Goal: Check status: Check status

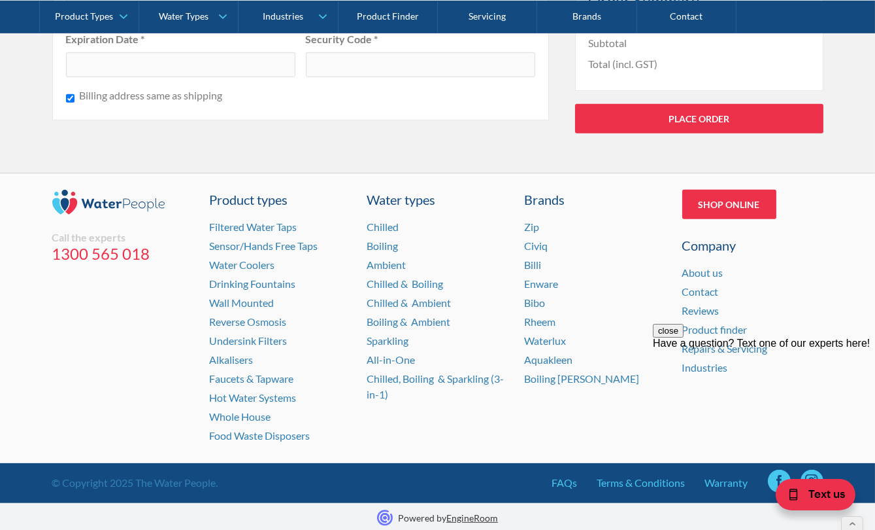
click at [683, 337] on button "close" at bounding box center [668, 330] width 31 height 14
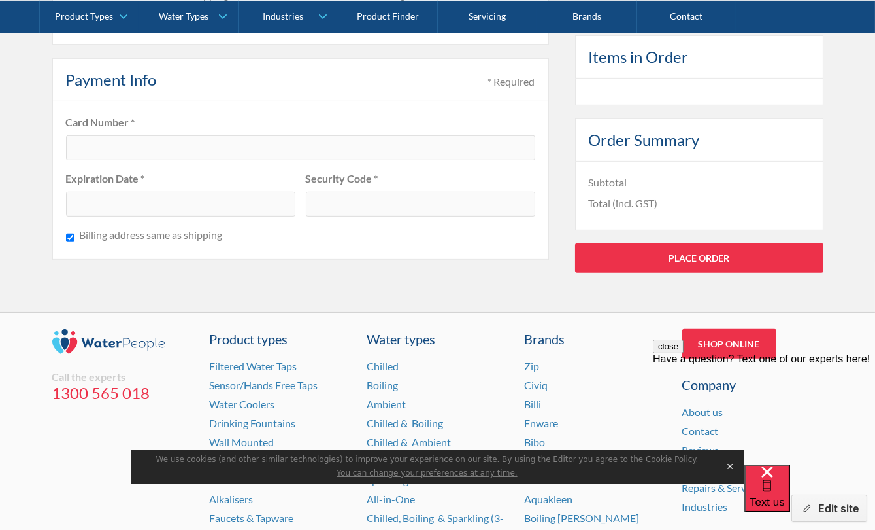
scroll to position [1239, 0]
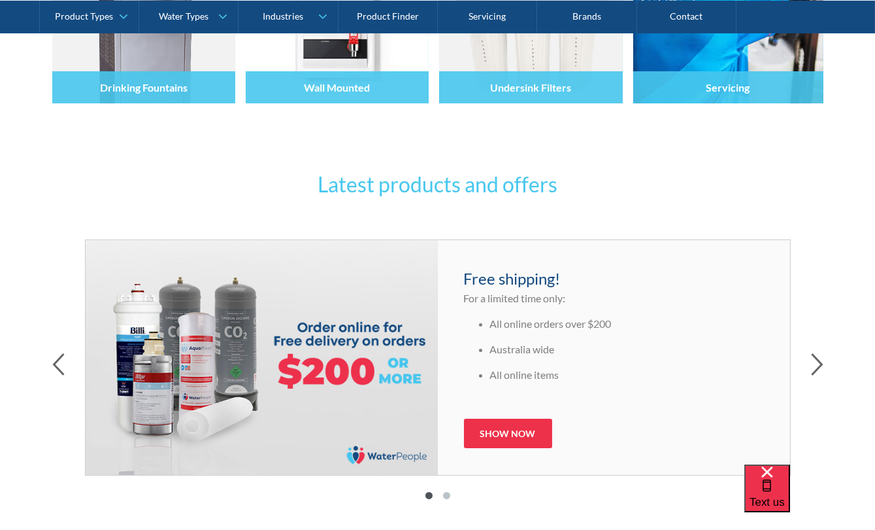
scroll to position [772, 0]
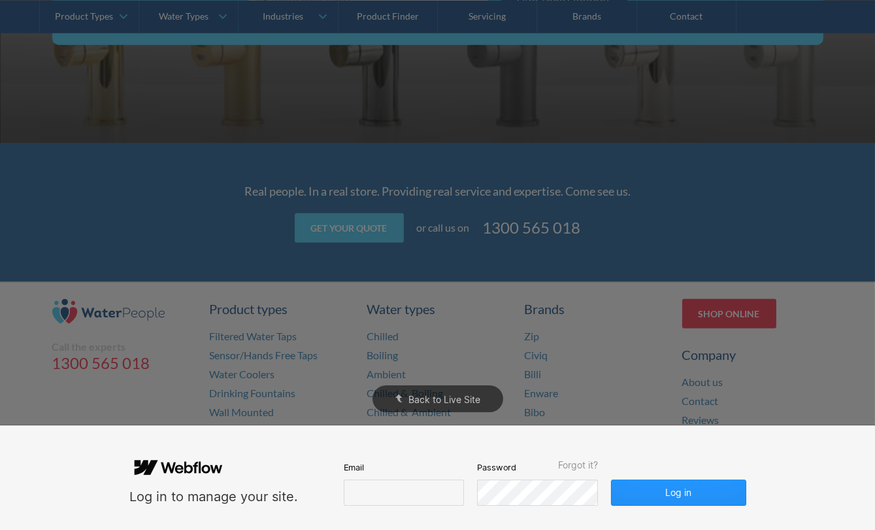
scroll to position [2687, 0]
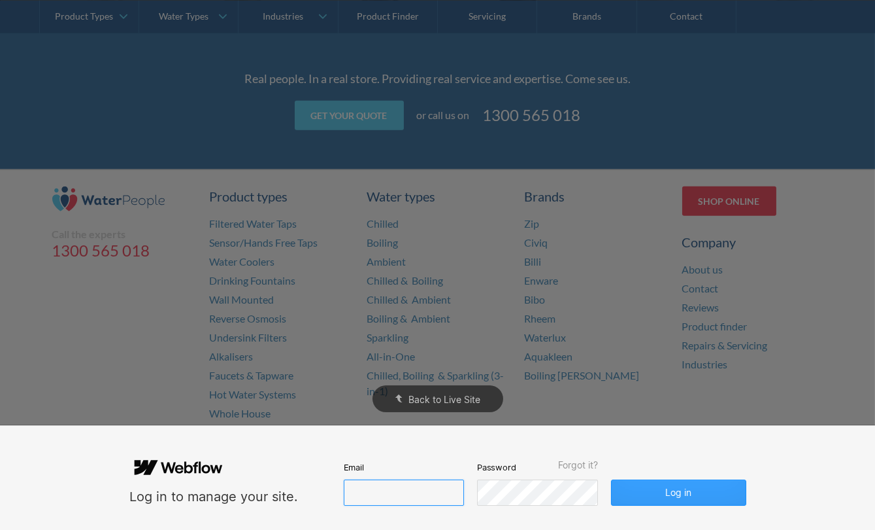
type input "john@waterpeople.com.au"
click at [662, 498] on button "Log in" at bounding box center [678, 492] width 135 height 26
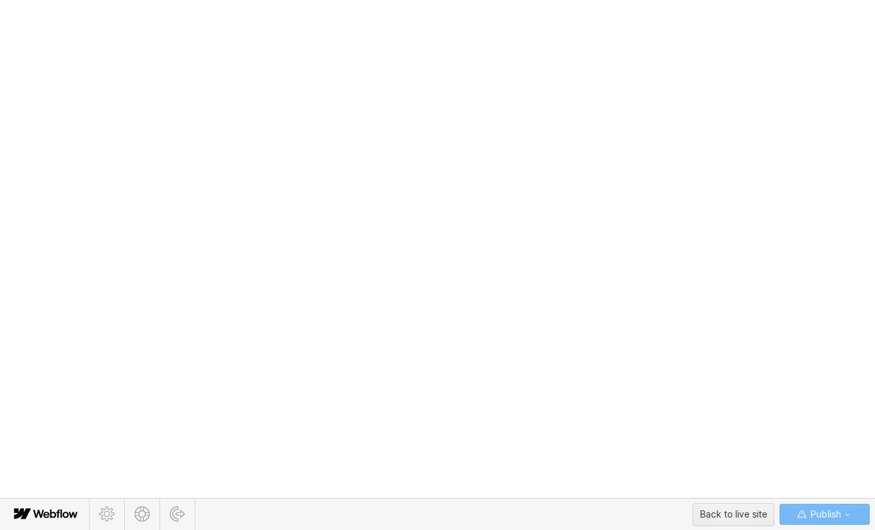
scroll to position [0, 0]
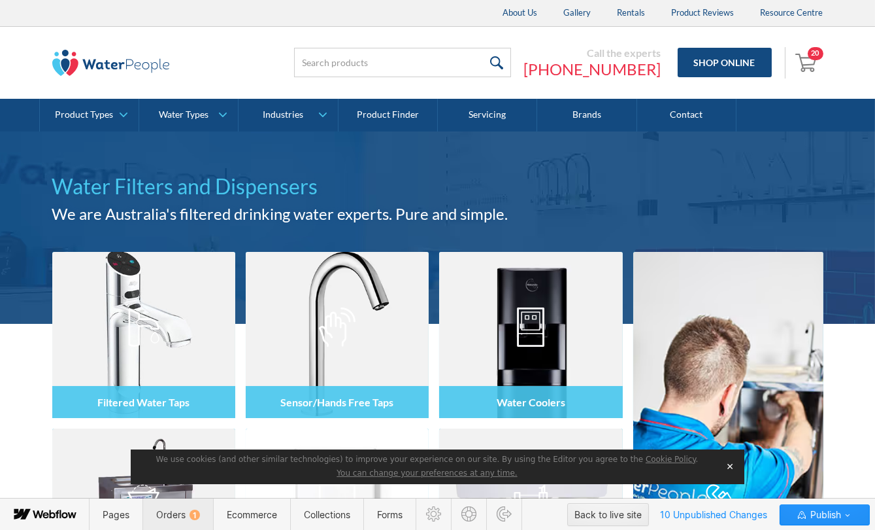
click at [163, 512] on span "Orders 1" at bounding box center [178, 514] width 44 height 11
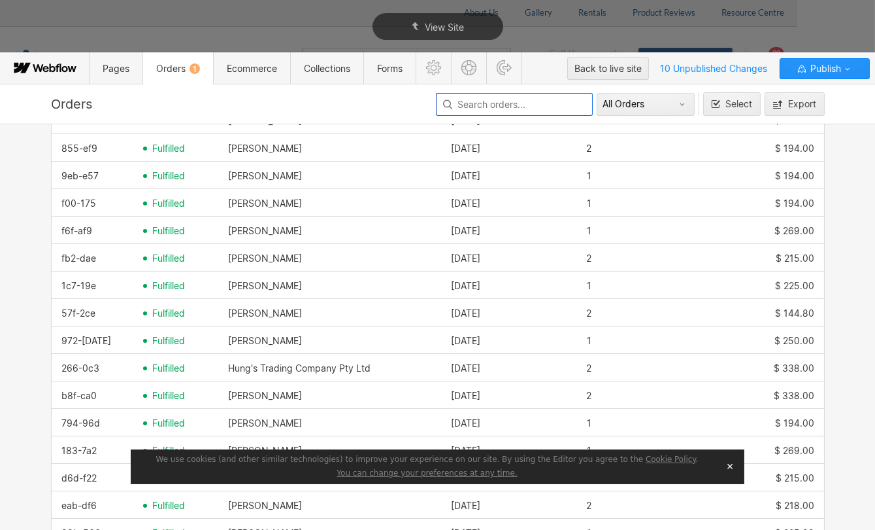
scroll to position [297, 0]
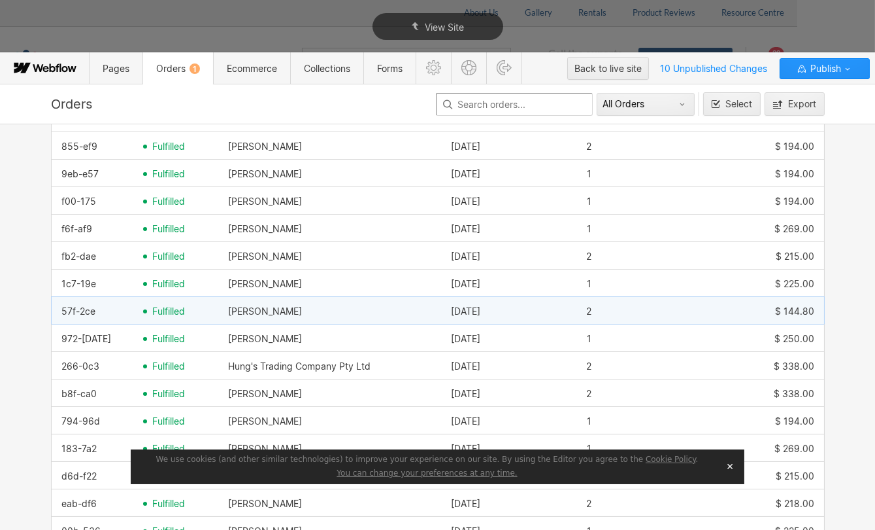
click at [169, 309] on span "fulfilled" at bounding box center [168, 311] width 33 height 10
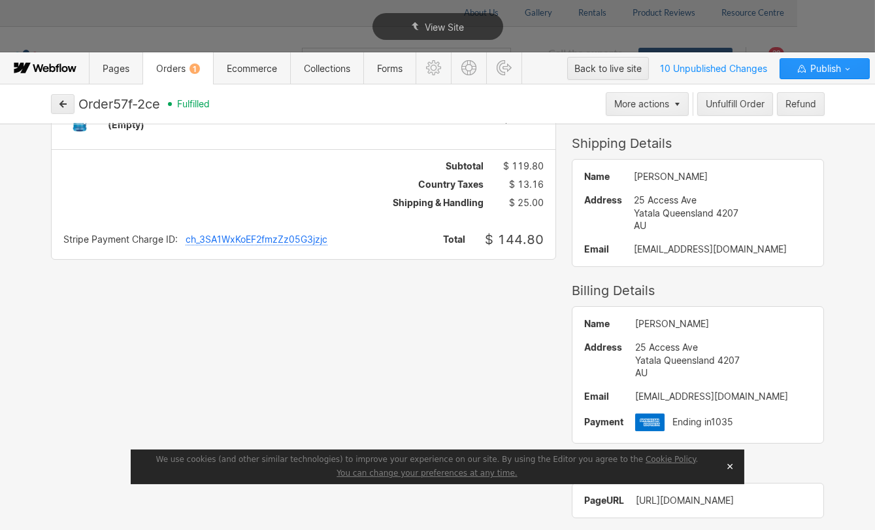
scroll to position [0, 0]
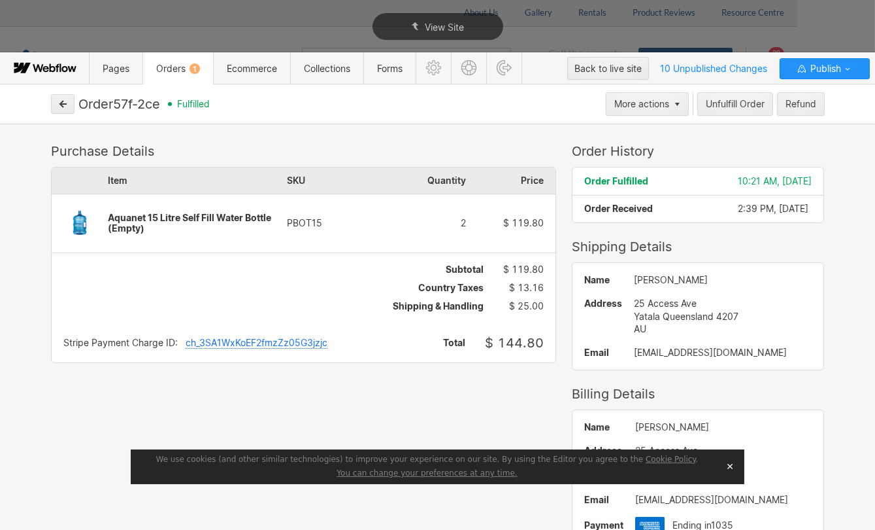
click at [608, 170] on div "Order Fulfilled 10:21 AM, Sep 23rd Order Received 2:39 PM, Sep 22nd" at bounding box center [699, 194] width 252 height 55
click at [724, 171] on div "Order Fulfilled 10:21 AM, Sep 23rd Order Received 2:39 PM, Sep 22nd" at bounding box center [699, 194] width 252 height 55
click at [634, 207] on span "Order Received" at bounding box center [619, 208] width 69 height 11
click at [678, 182] on div "Order Fulfilled" at bounding box center [662, 181] width 154 height 10
click at [656, 206] on div "Order Received" at bounding box center [662, 208] width 154 height 10
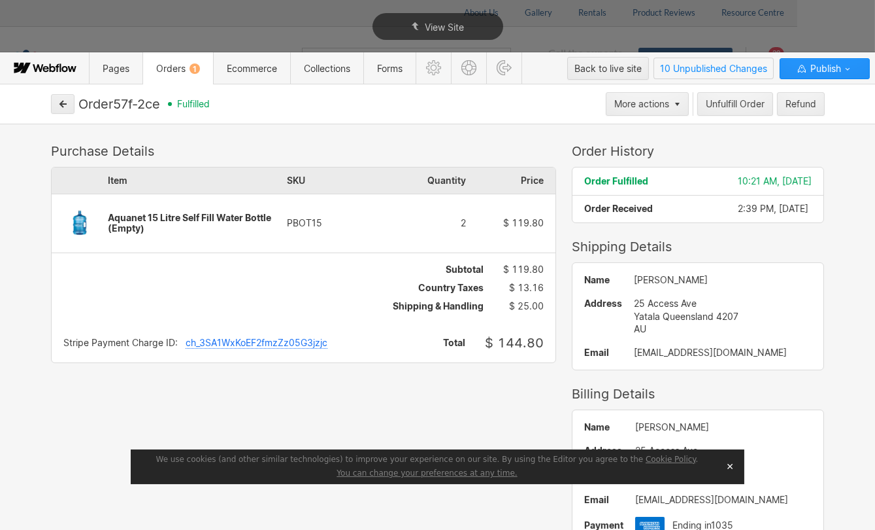
click at [709, 70] on span "10 Unpublished Changes" at bounding box center [713, 68] width 119 height 20
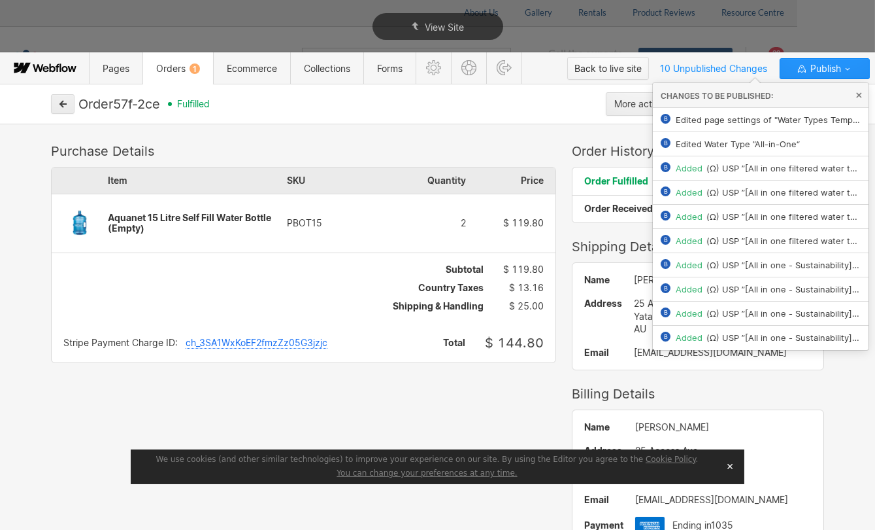
click at [602, 65] on div "Back to live site" at bounding box center [608, 69] width 67 height 20
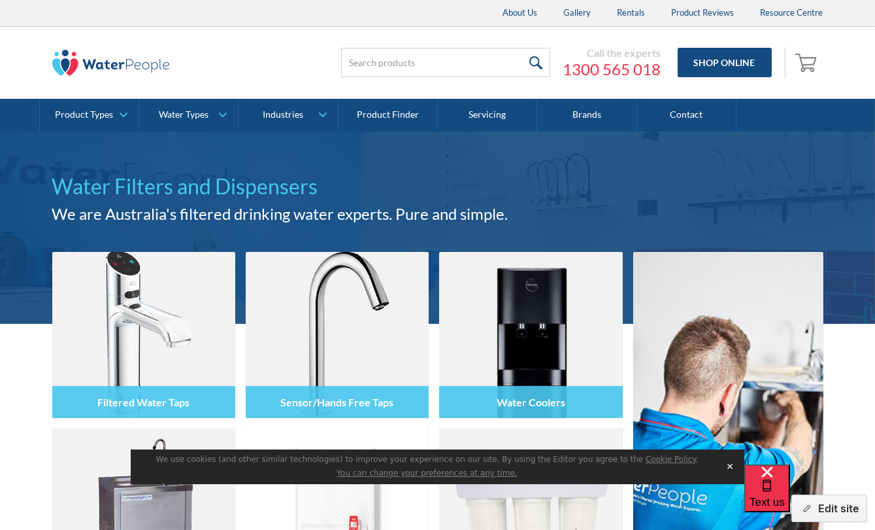
click at [730, 467] on button "✕" at bounding box center [730, 466] width 18 height 20
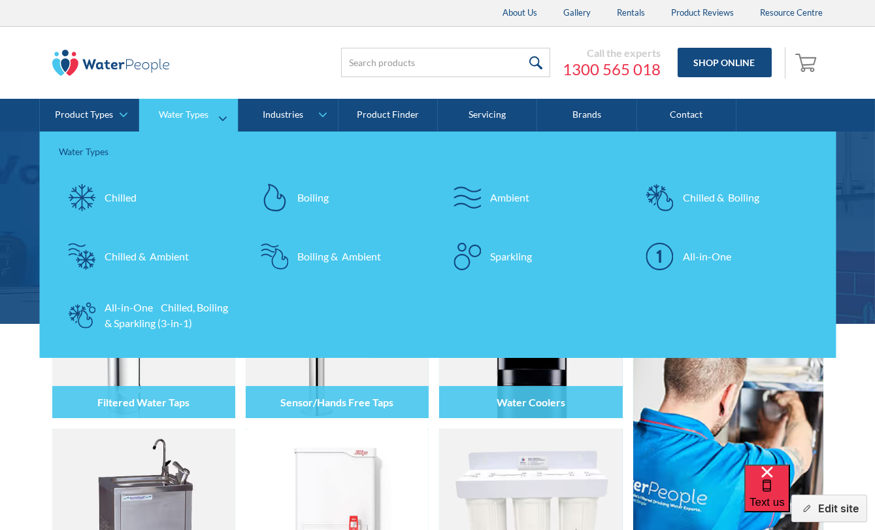
click at [197, 114] on div "Water Types" at bounding box center [184, 114] width 50 height 11
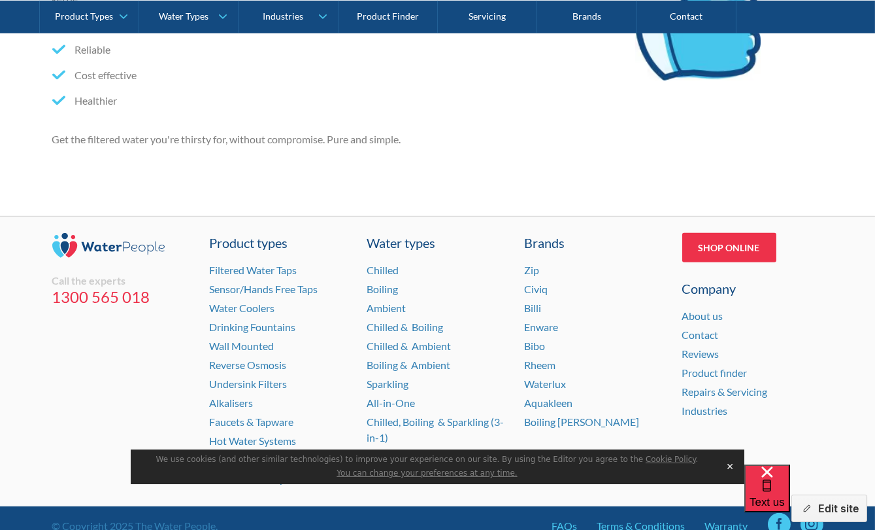
scroll to position [1236, 0]
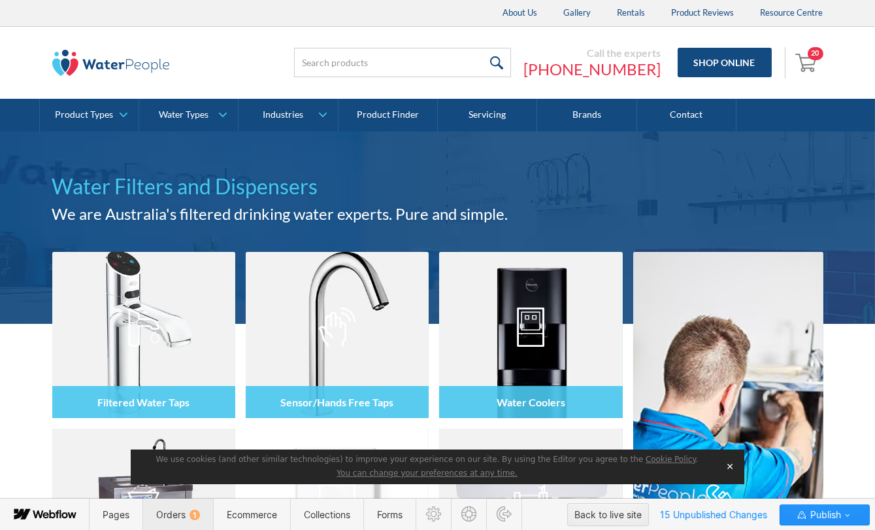
click at [182, 506] on span "Orders 1" at bounding box center [178, 514] width 71 height 32
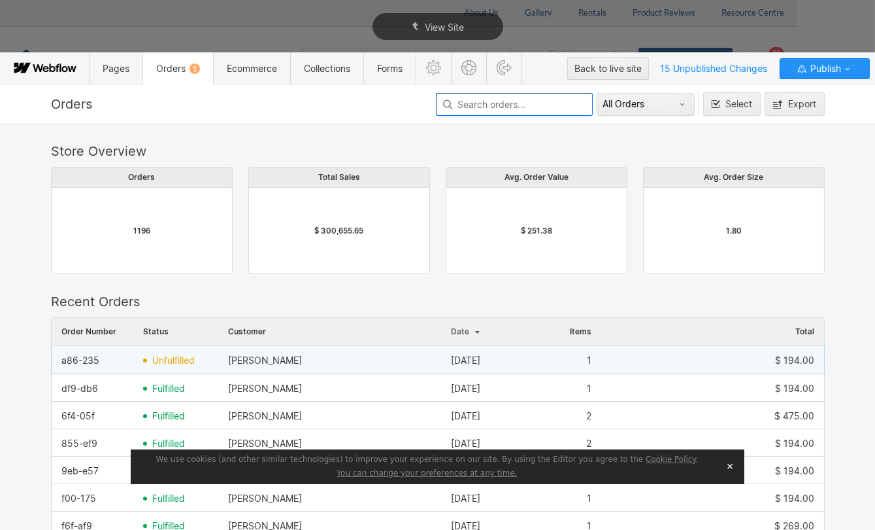
scroll to position [237, 0]
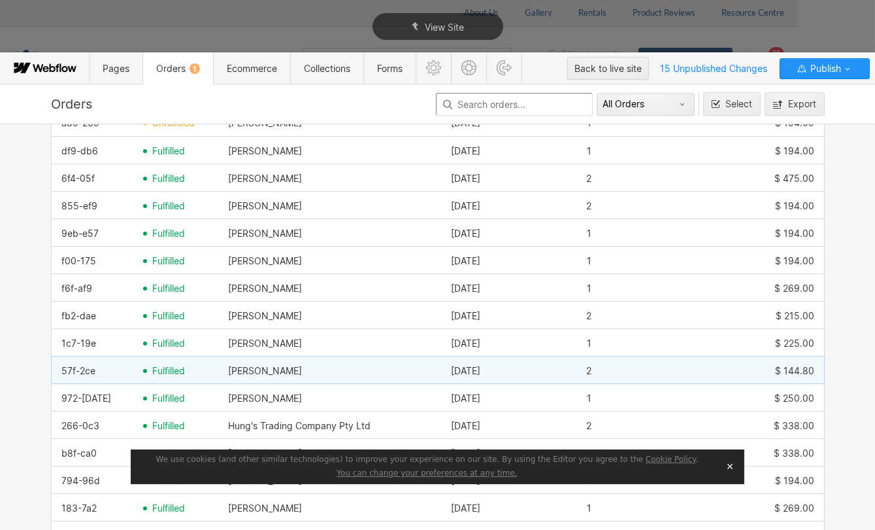
click at [154, 369] on span "fulfilled" at bounding box center [168, 370] width 33 height 10
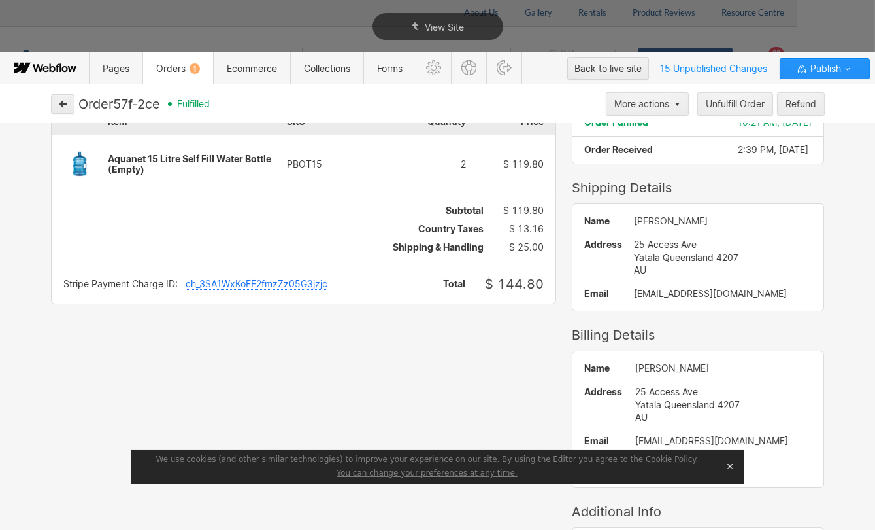
scroll to position [103, 0]
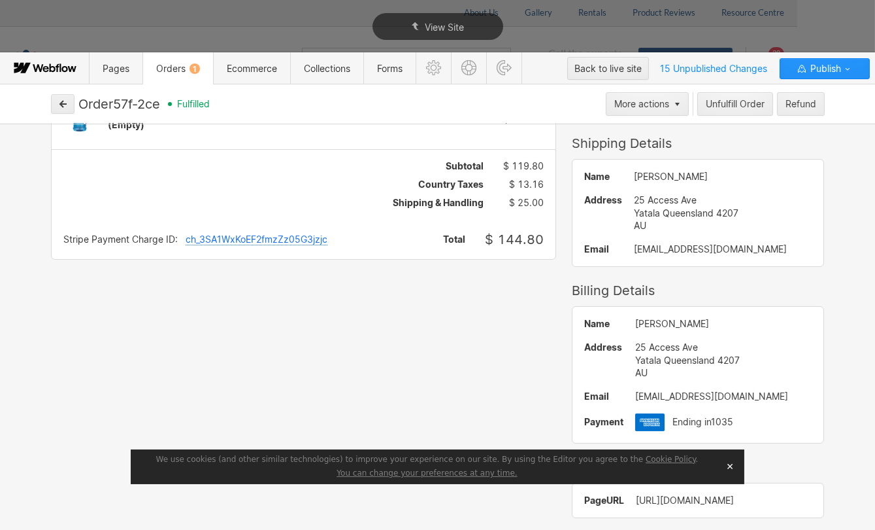
drag, startPoint x: 165, startPoint y: 104, endPoint x: 112, endPoint y: 100, distance: 53.1
click at [112, 100] on div "Order 57f-2ce fulfilled" at bounding box center [340, 104] width 524 height 16
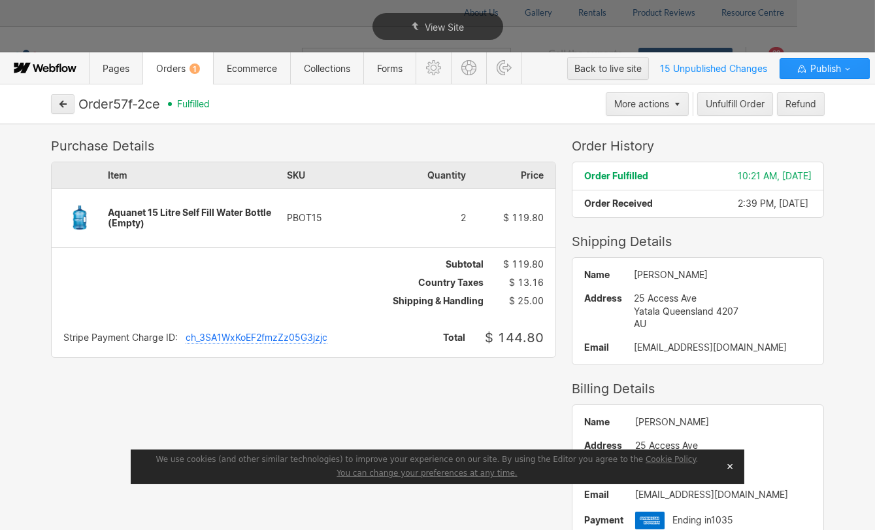
scroll to position [0, 0]
